Goal: Task Accomplishment & Management: Use online tool/utility

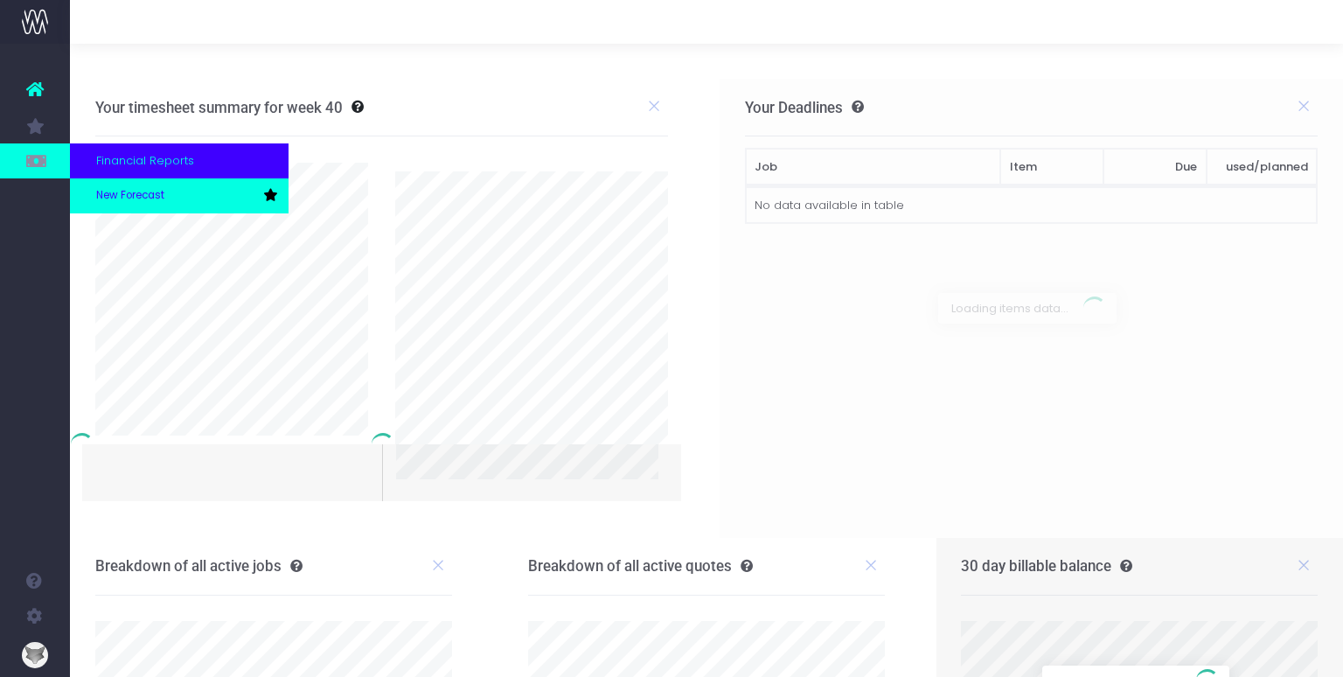
click at [84, 198] on link "New Forecast" at bounding box center [179, 195] width 219 height 35
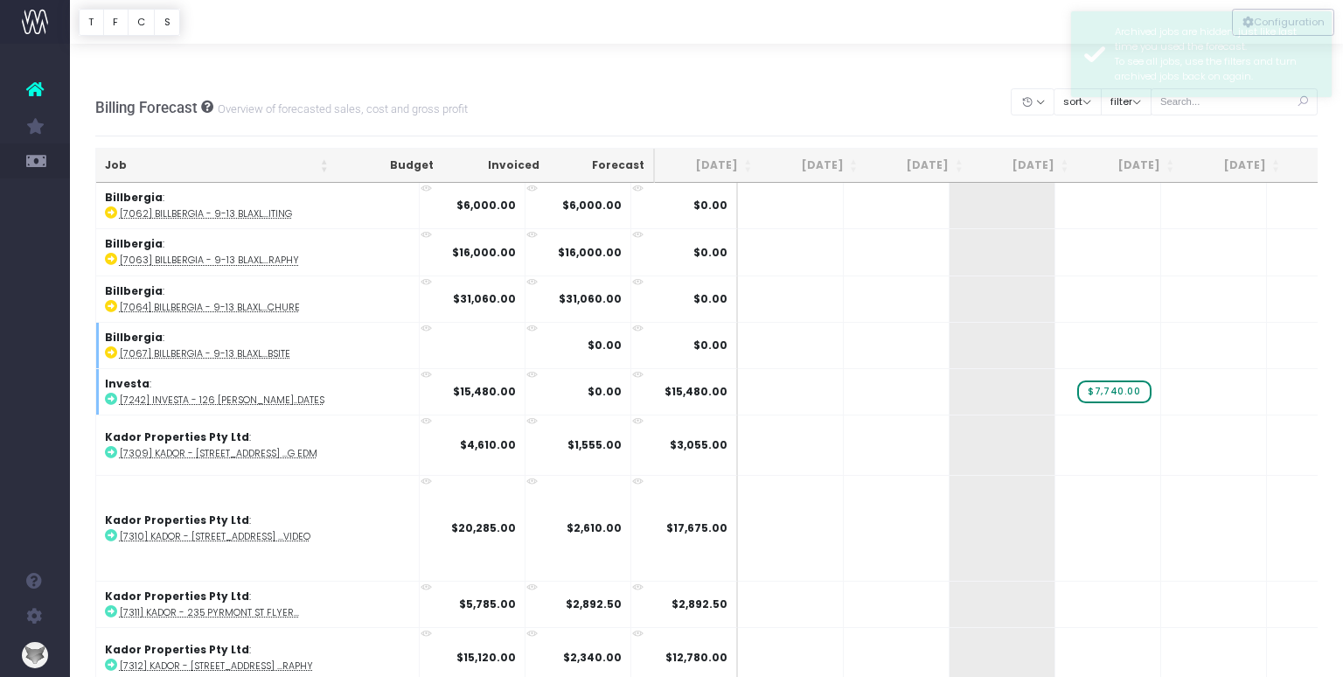
click at [1040, 28] on div at bounding box center [706, 22] width 1273 height 44
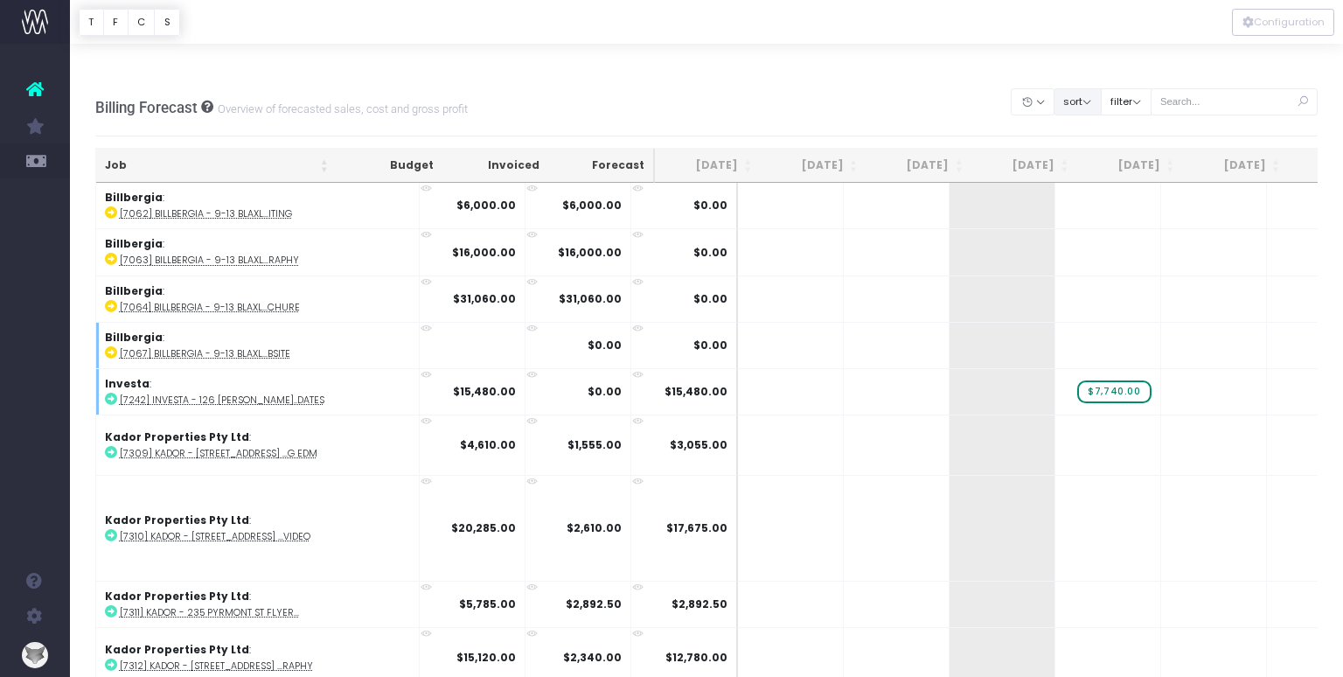
click at [1094, 88] on button "sort" at bounding box center [1077, 101] width 48 height 27
click at [1094, 150] on link "Sort by Client Name Asc" at bounding box center [1121, 165] width 136 height 30
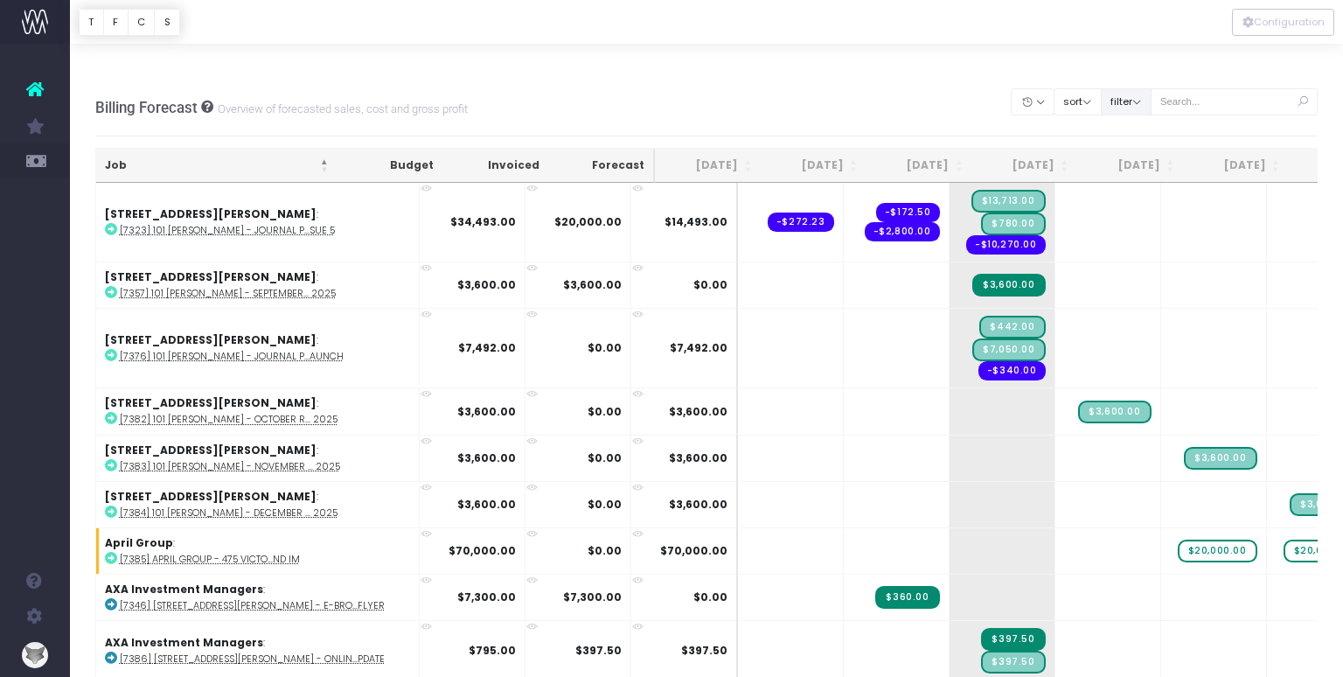
click at [1144, 88] on button "filter" at bounding box center [1126, 101] width 51 height 27
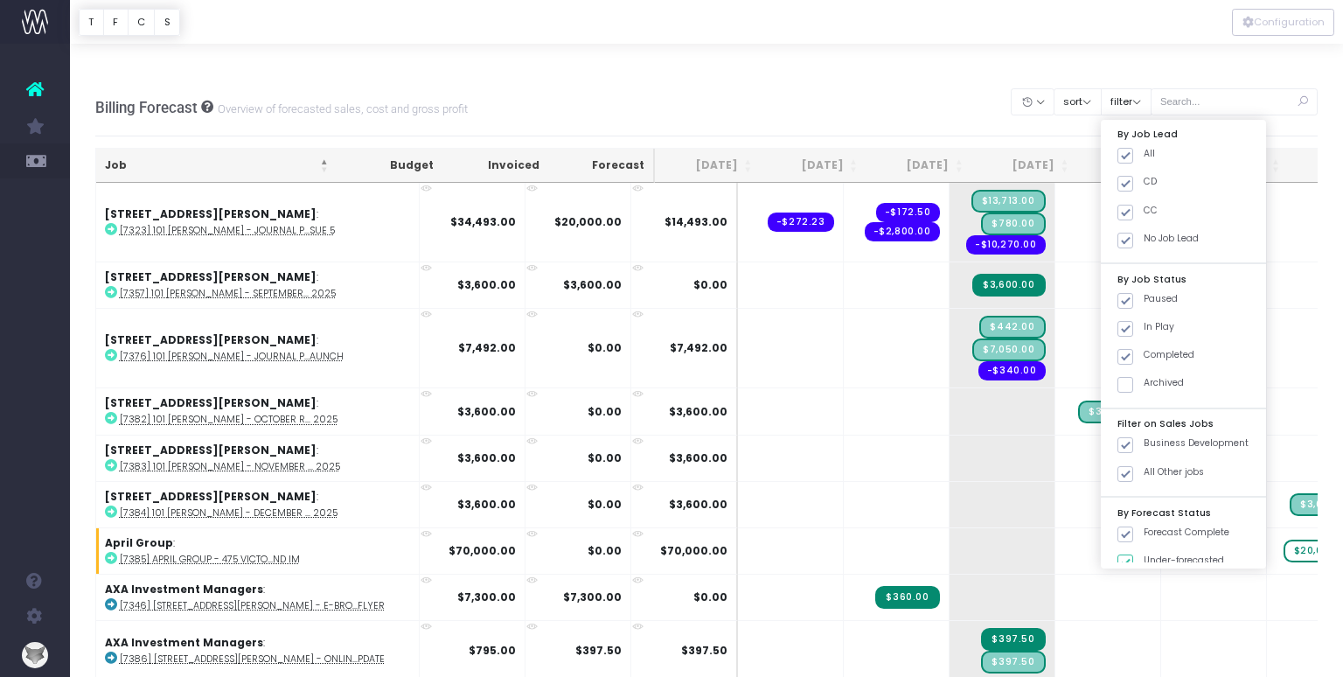
click at [976, 79] on div "Billing Forecast Overview of forecasted sales, cost and gross profit Clear Filt…" at bounding box center [706, 108] width 1223 height 58
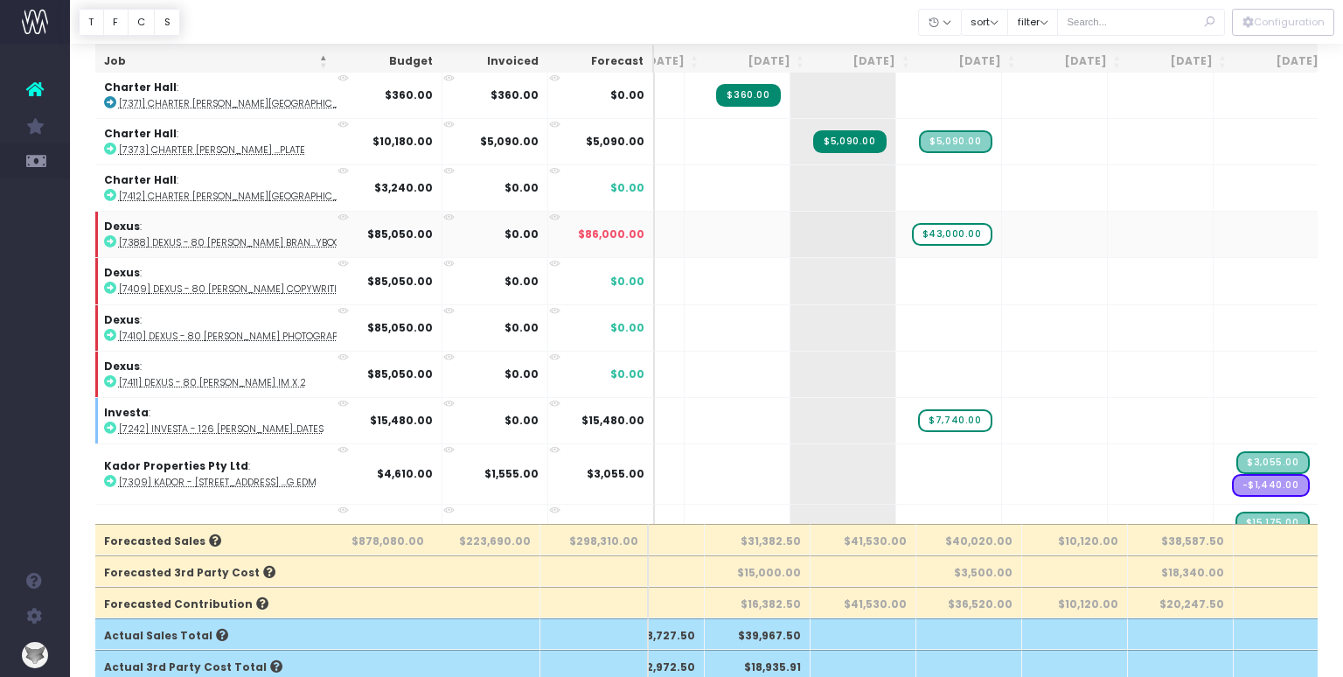
click at [235, 236] on abbr "[7388] Dexus - 80 Collins Bran...ybook" at bounding box center [232, 242] width 227 height 13
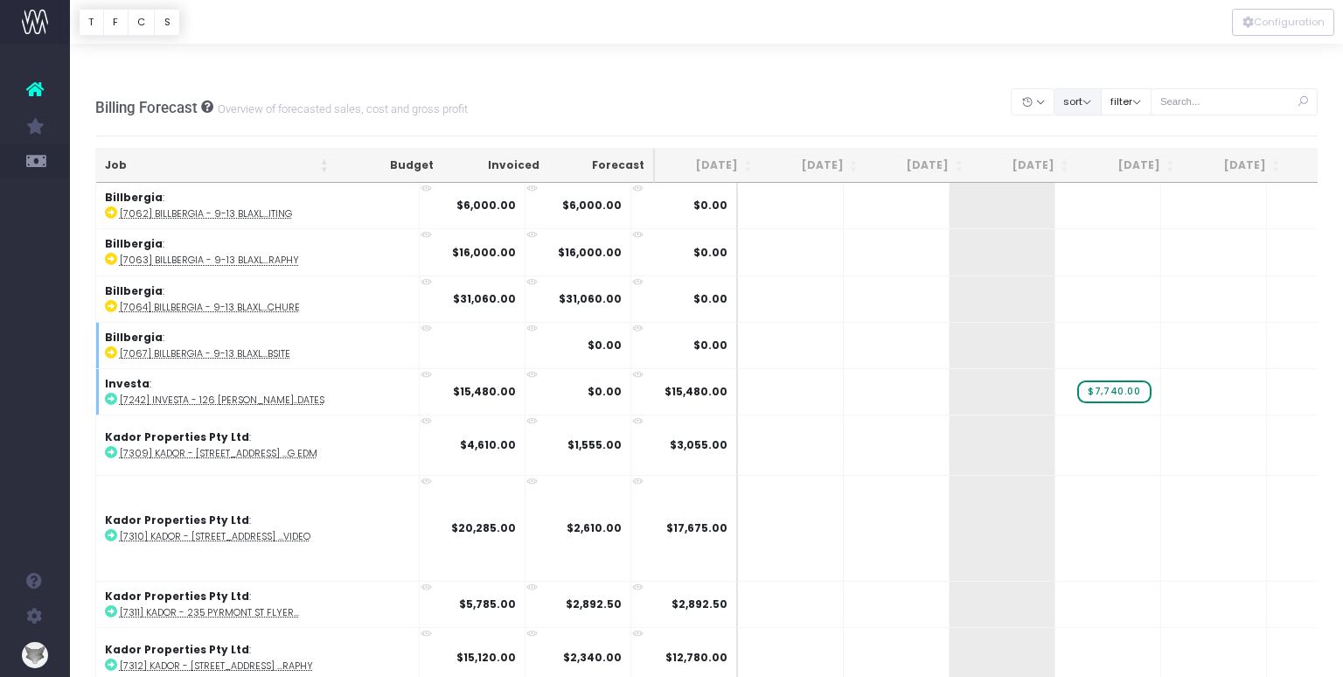
click at [1101, 88] on button "sort" at bounding box center [1077, 101] width 48 height 27
click at [1091, 150] on link "Sort by Client Name Asc" at bounding box center [1121, 165] width 136 height 30
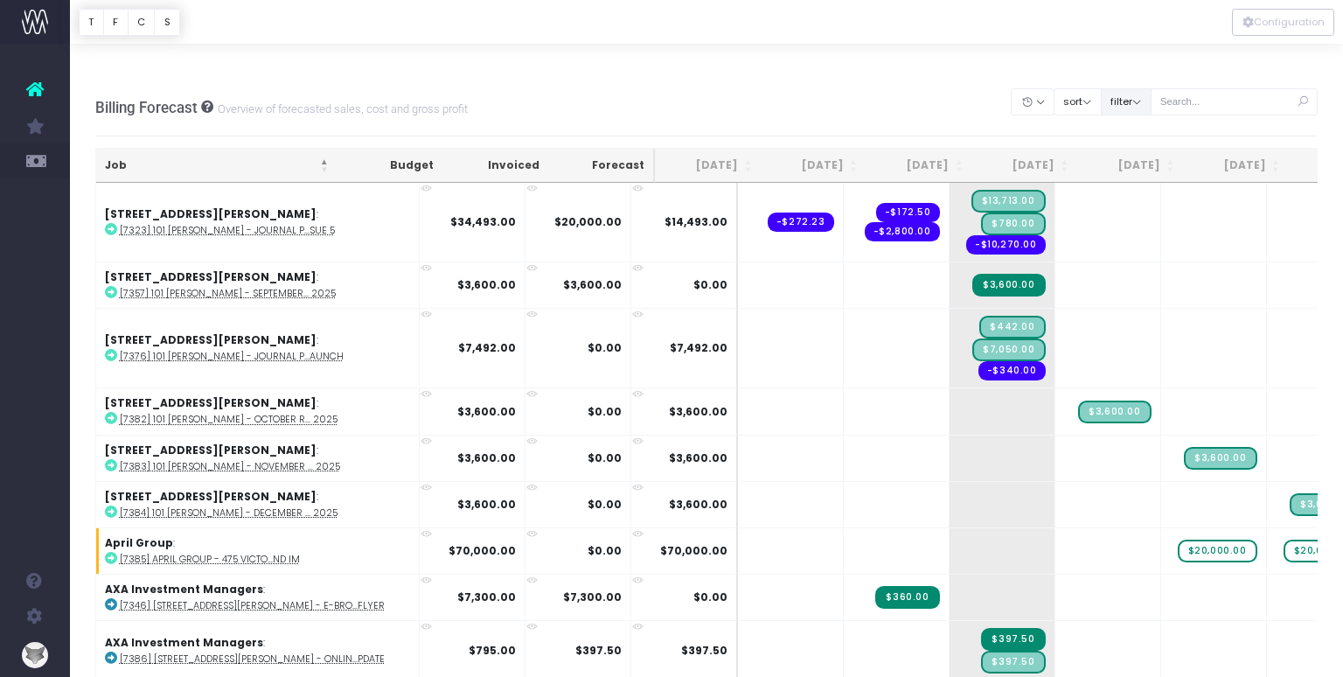
click at [1145, 88] on button "filter" at bounding box center [1126, 101] width 51 height 27
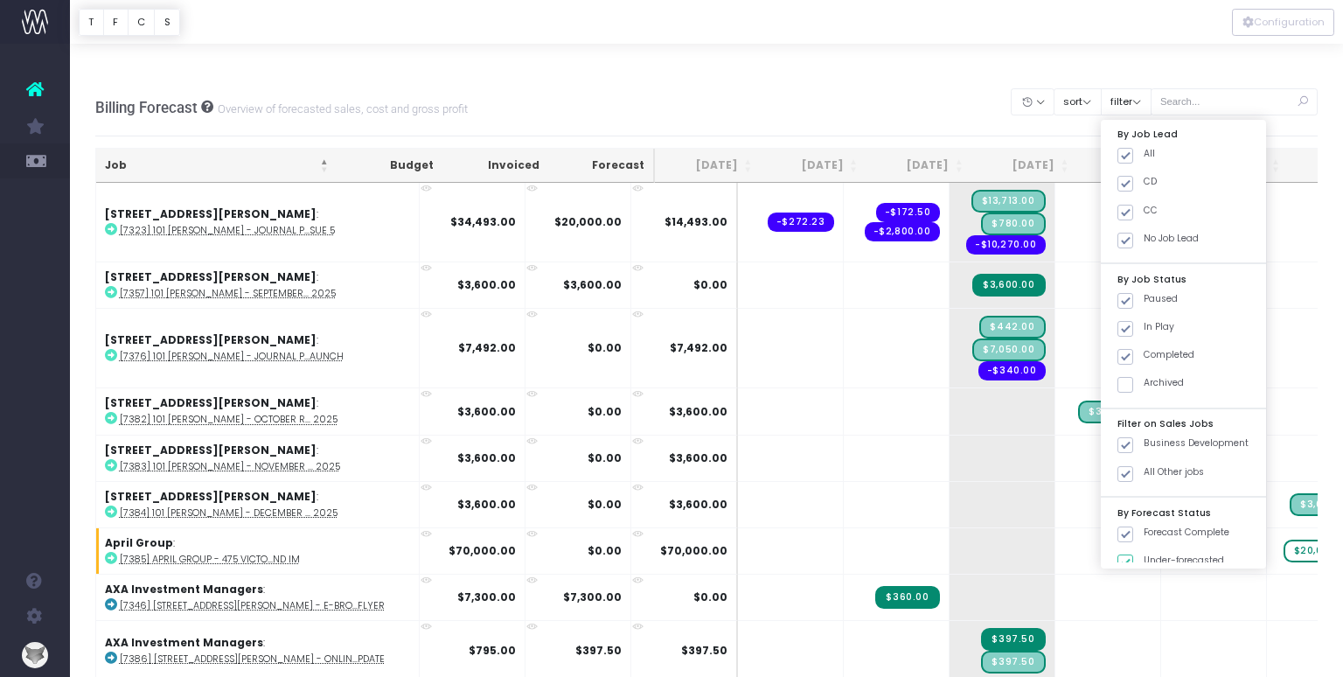
click at [988, 80] on div "Billing Forecast Overview of forecasted sales, cost and gross profit Clear Filt…" at bounding box center [706, 108] width 1223 height 58
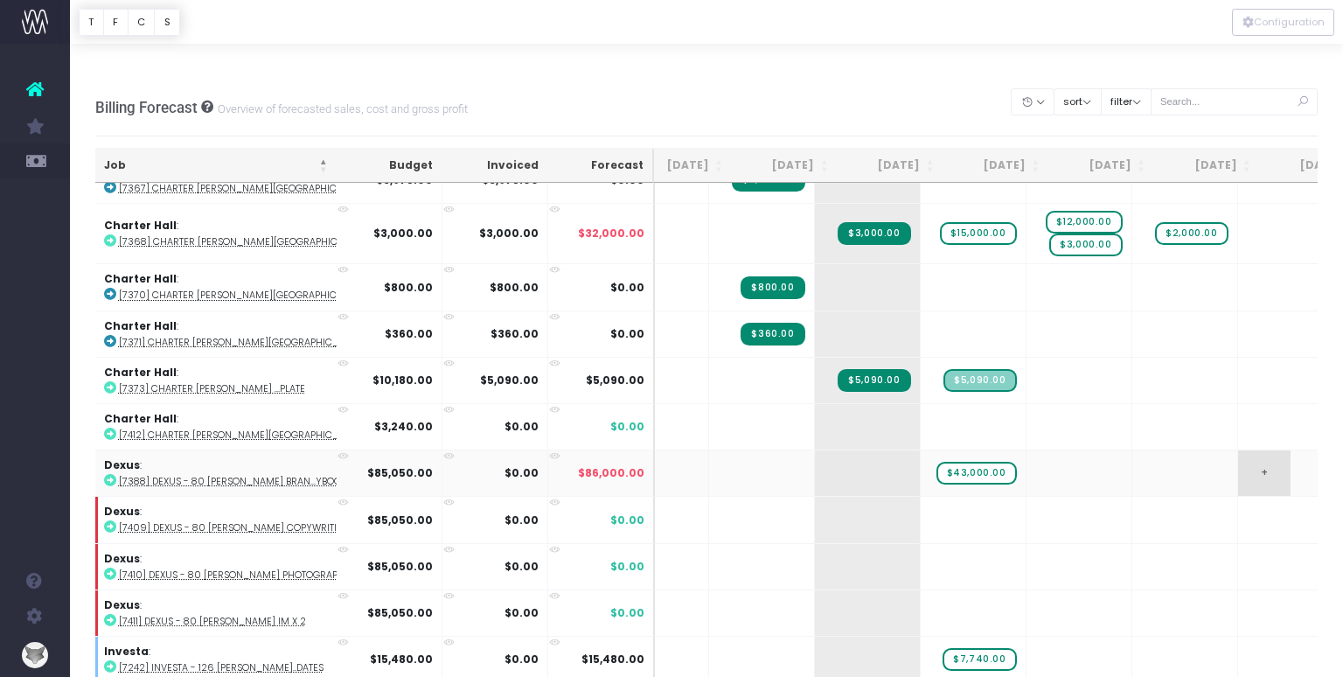
scroll to position [0, 142]
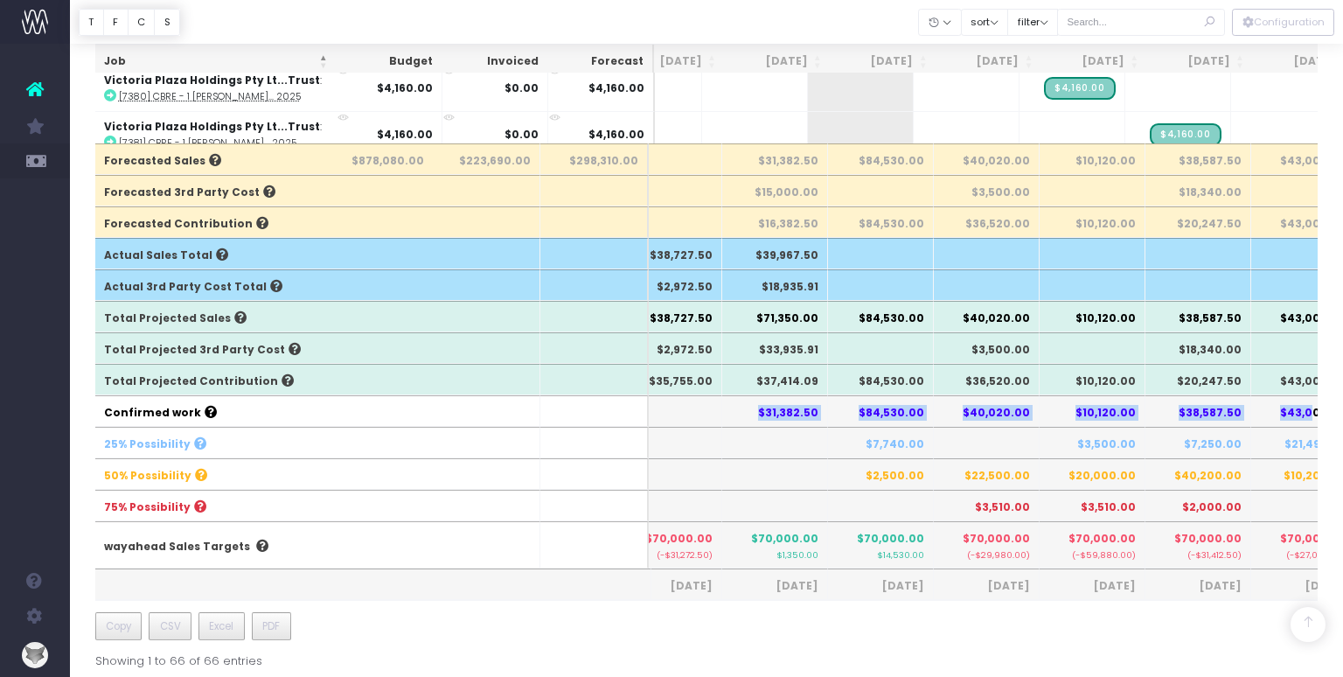
drag, startPoint x: 765, startPoint y: 371, endPoint x: 1319, endPoint y: 378, distance: 554.2
click at [1319, 378] on div "Billing Forecast Overview of forecasted sales, cost and gross profit Clear Filt…" at bounding box center [706, 438] width 1273 height 1814
copy tr "$31,382.50 $84,530.00 $40,020.00 $10,120.00 $38,587.50 $43,0"
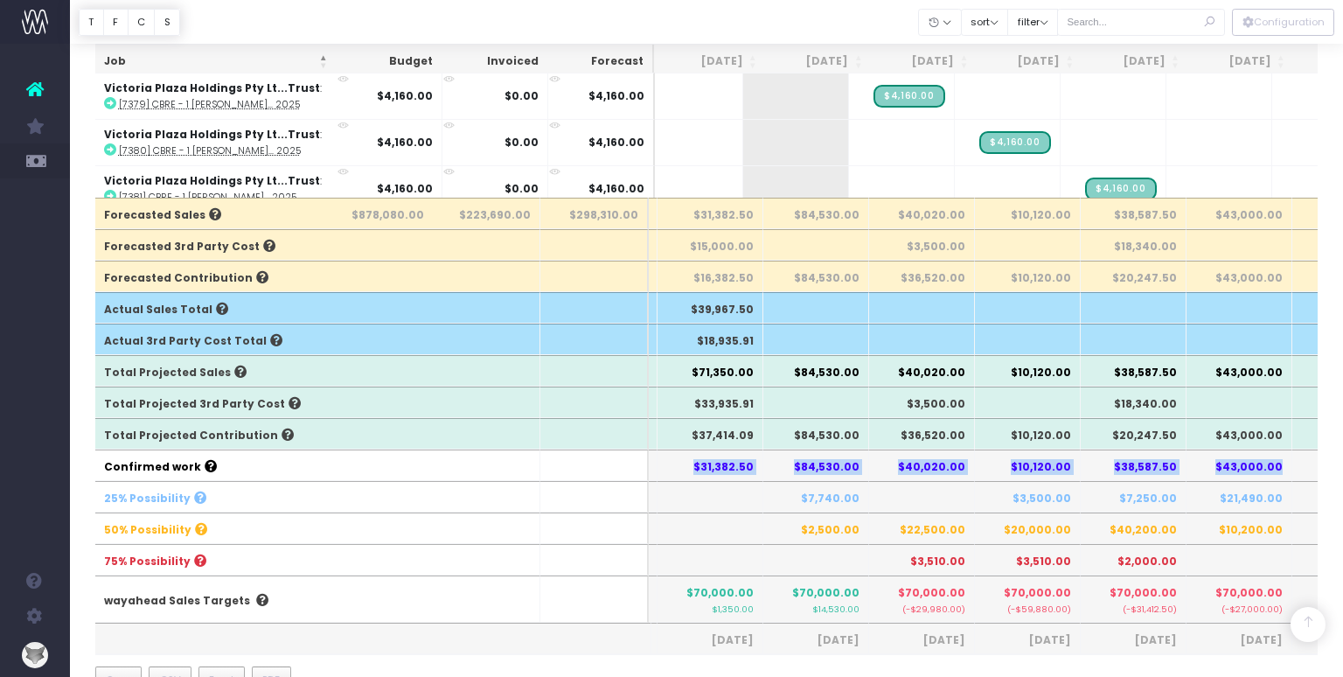
drag, startPoint x: 1288, startPoint y: 430, endPoint x: 699, endPoint y: 428, distance: 589.2
click at [699, 449] on tr "Confirmed work $31,382.50 $84,530.00 $40,020.00 $10,120.00 $38,587.50 $43,000.0…" at bounding box center [909, 464] width 2038 height 31
copy tr "$31,382.50 $84,530.00 $40,020.00 $10,120.00 $38,587.50 $43,000.00"
click at [725, 449] on th "$31,382.50" at bounding box center [710, 464] width 106 height 31
click at [822, 449] on th "$84,530.00" at bounding box center [816, 464] width 106 height 31
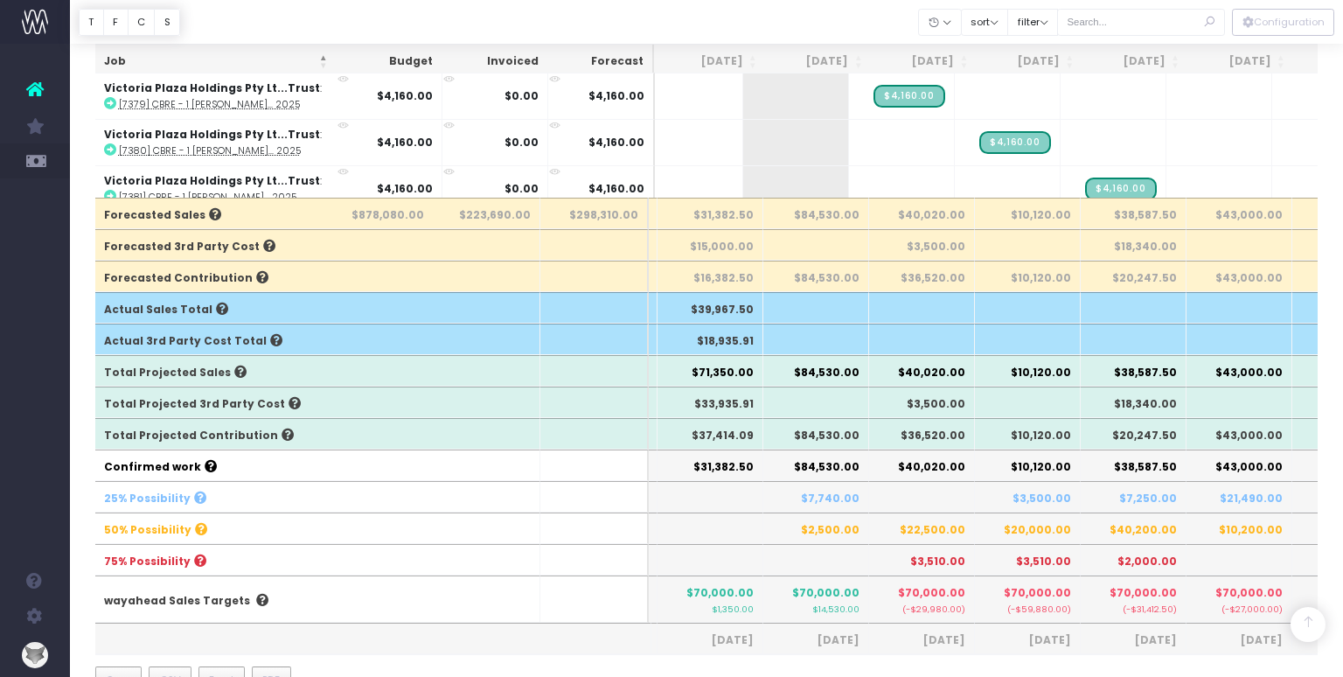
click at [928, 449] on th "$40,020.00" at bounding box center [922, 464] width 106 height 31
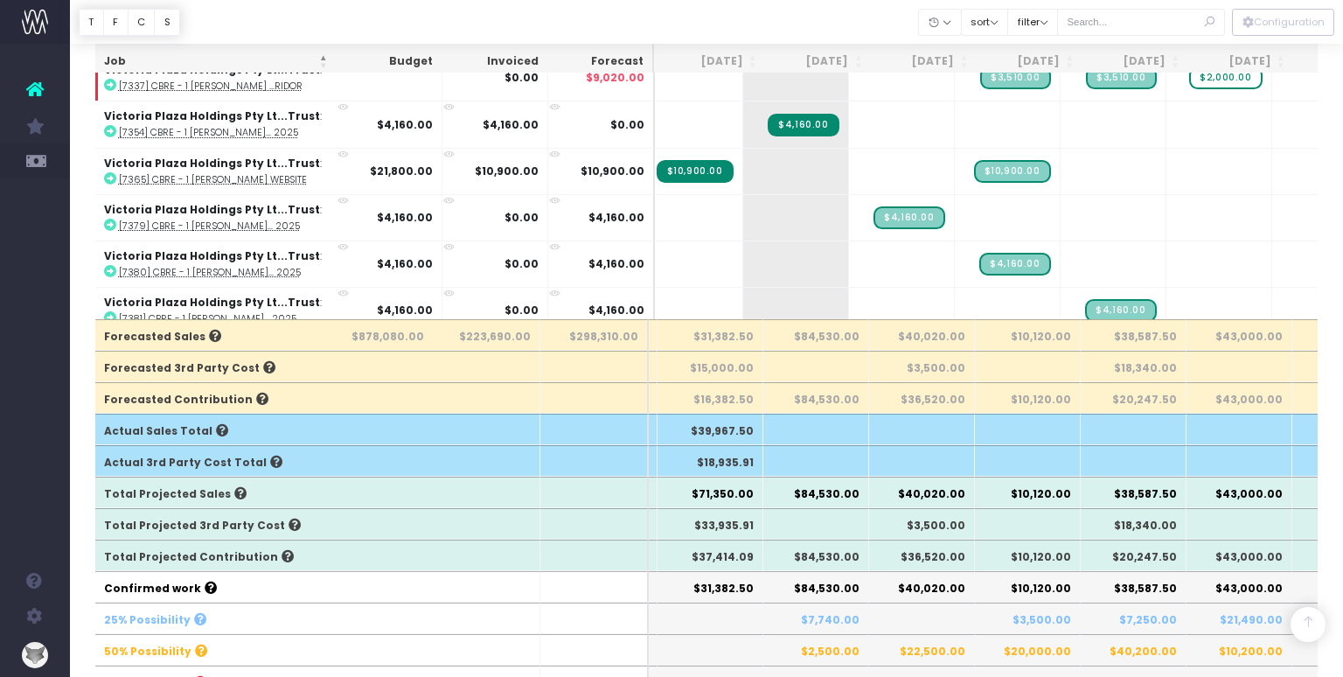
scroll to position [368, 0]
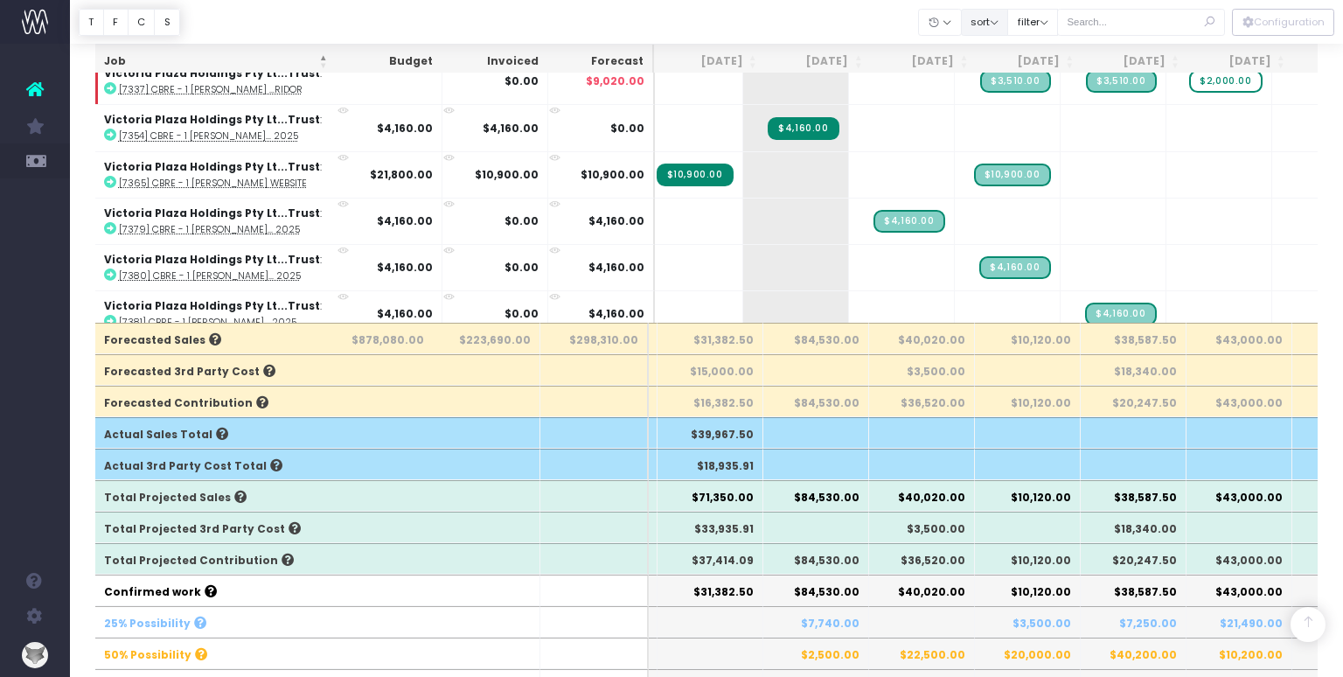
click at [1009, 25] on button "sort" at bounding box center [985, 22] width 48 height 27
click at [1055, 36] on div "Sort by Job Name Asc Sort by Client Name Desc" at bounding box center [1032, 71] width 142 height 71
click at [1058, 30] on button "filter" at bounding box center [1032, 22] width 51 height 27
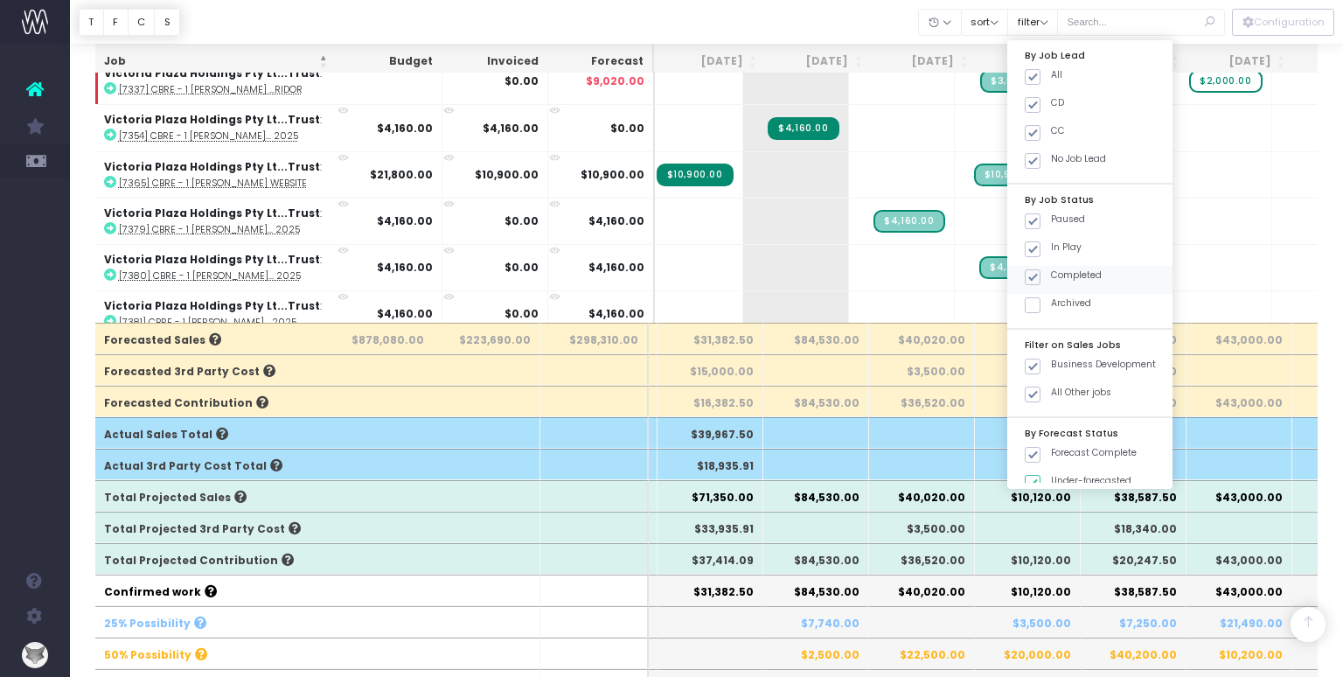
click at [1040, 280] on span at bounding box center [1032, 277] width 16 height 16
click at [1055, 280] on input "Completed" at bounding box center [1056, 273] width 11 height 11
checkbox input "false"
click at [1061, 508] on button "Apply" at bounding box center [1047, 501] width 52 height 29
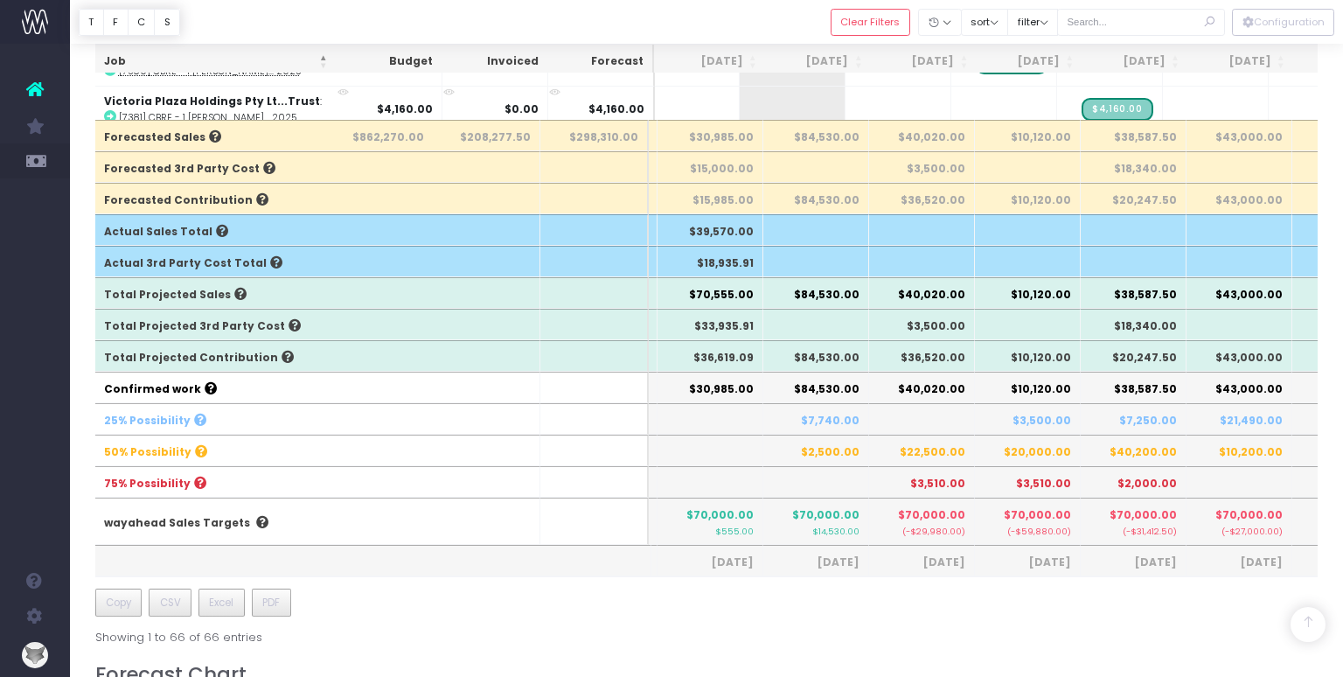
scroll to position [567, 0]
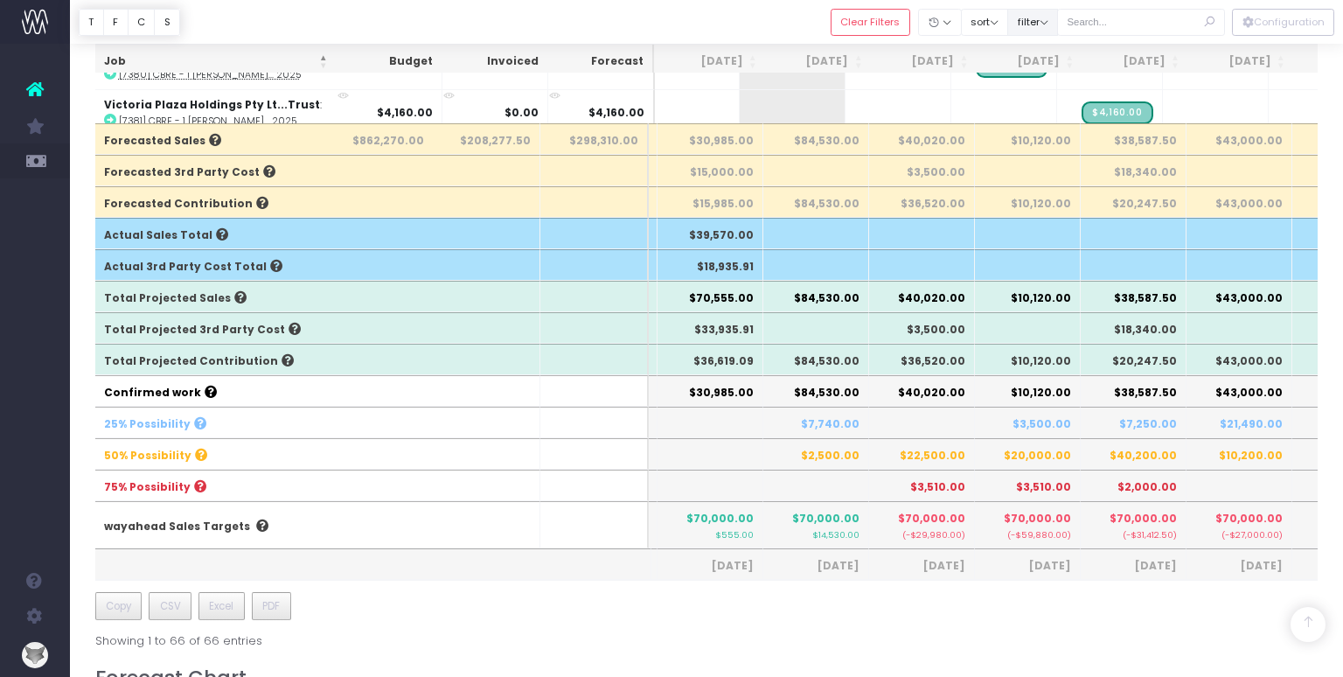
click at [1058, 24] on button "filter" at bounding box center [1032, 22] width 51 height 27
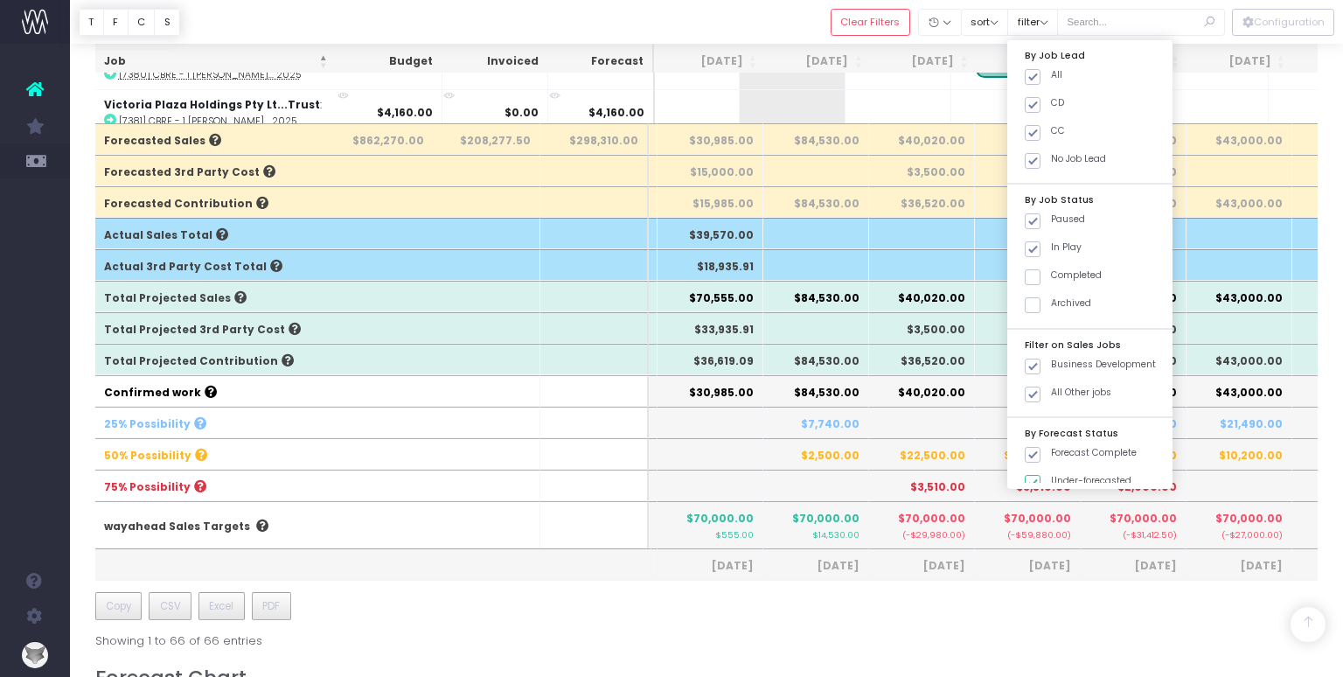
click at [814, 19] on div at bounding box center [706, 22] width 1273 height 44
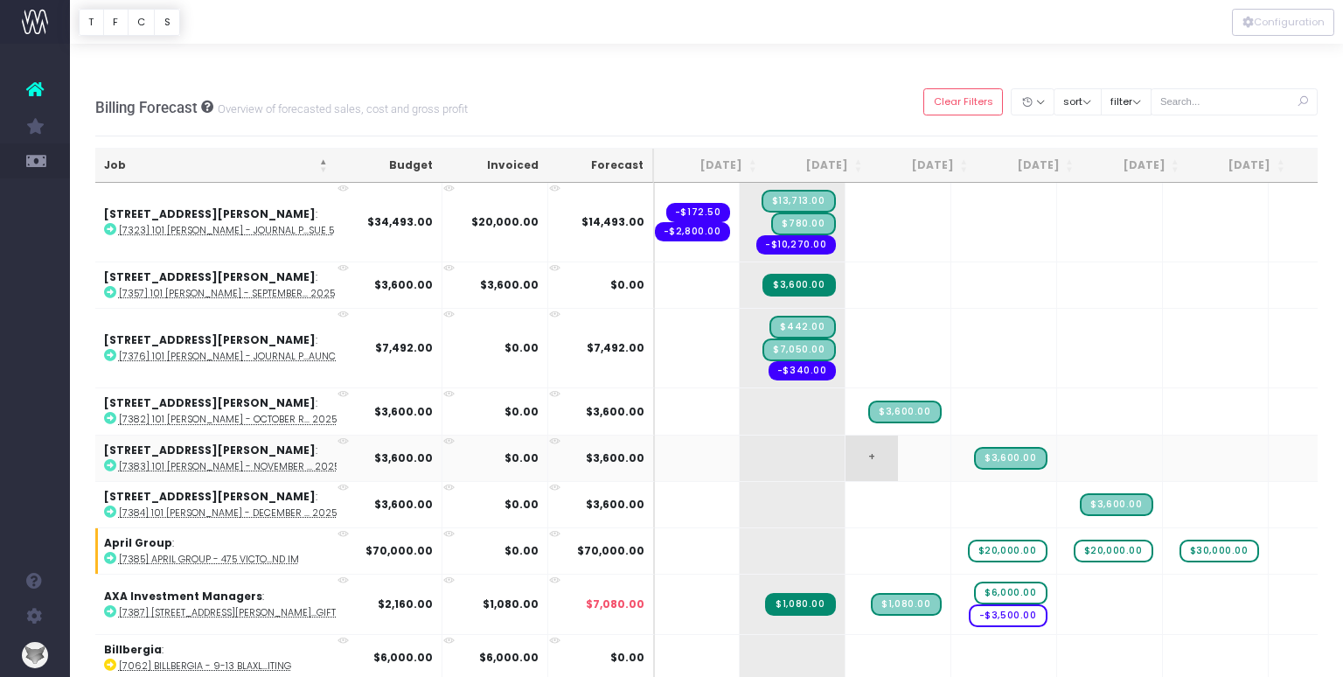
scroll to position [26, 206]
